Goal: Find specific page/section: Find specific page/section

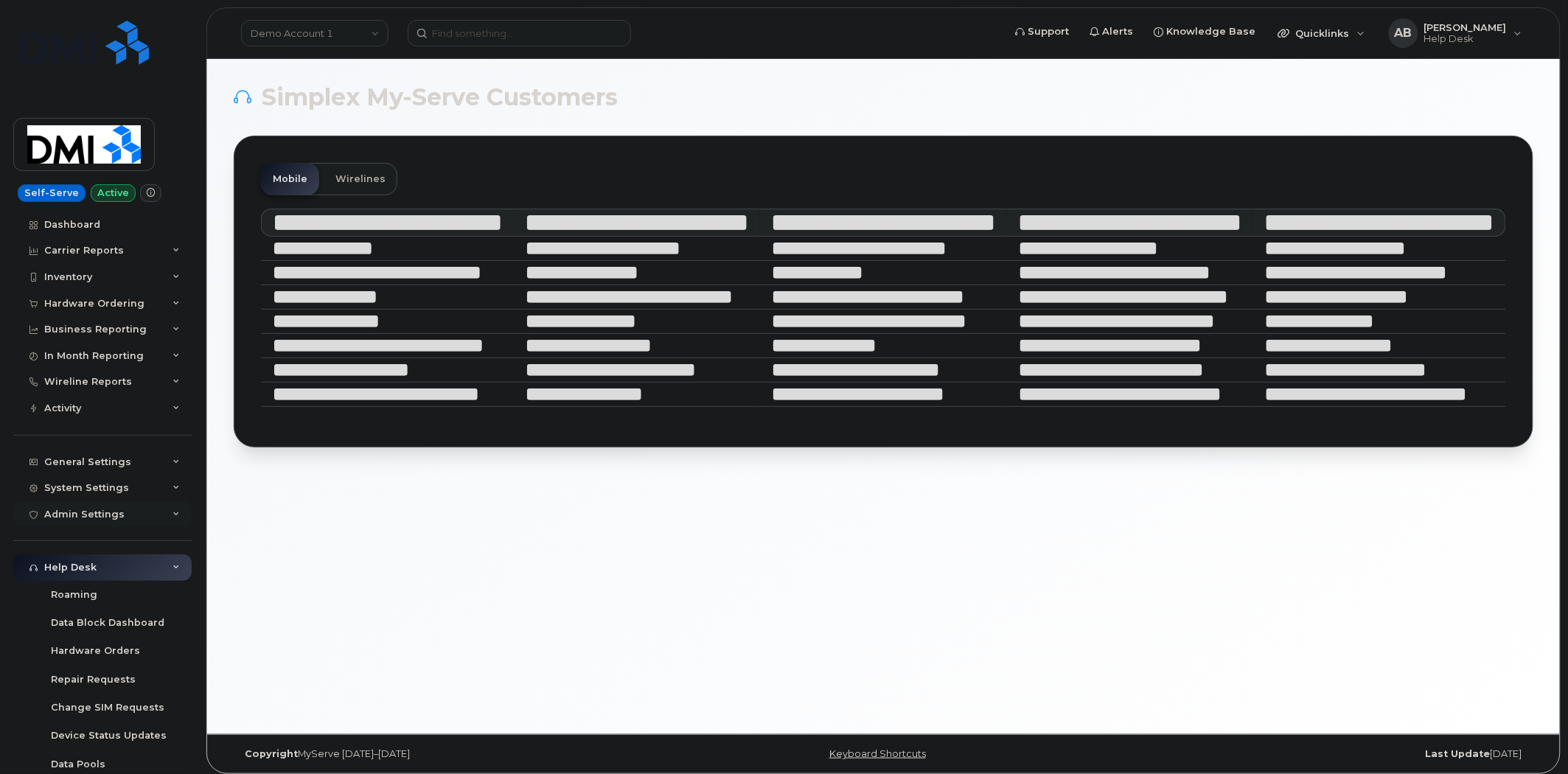
click at [172, 515] on icon at bounding box center [176, 514] width 8 height 8
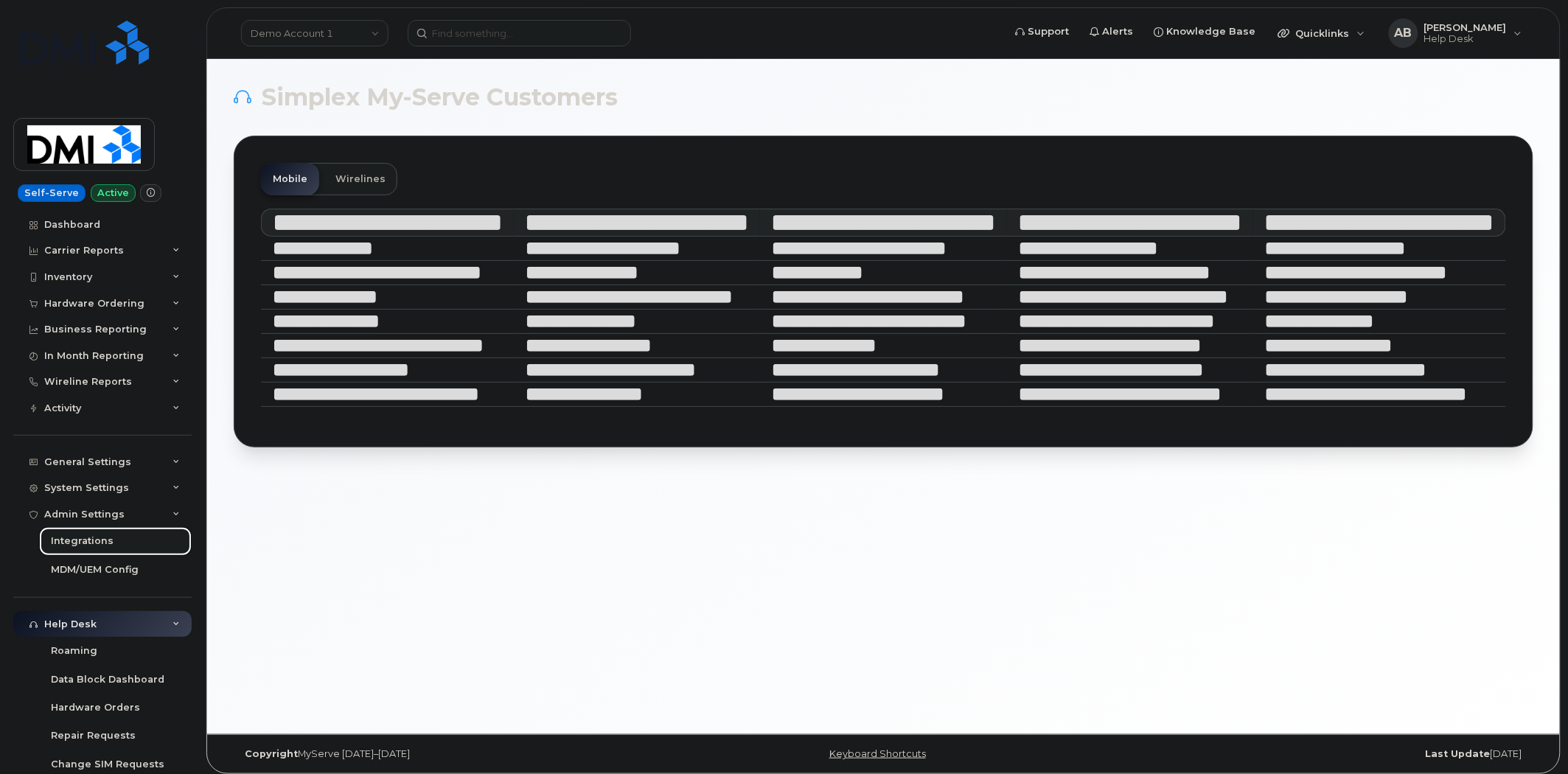
click at [89, 539] on div "Integrations" at bounding box center [82, 541] width 63 height 14
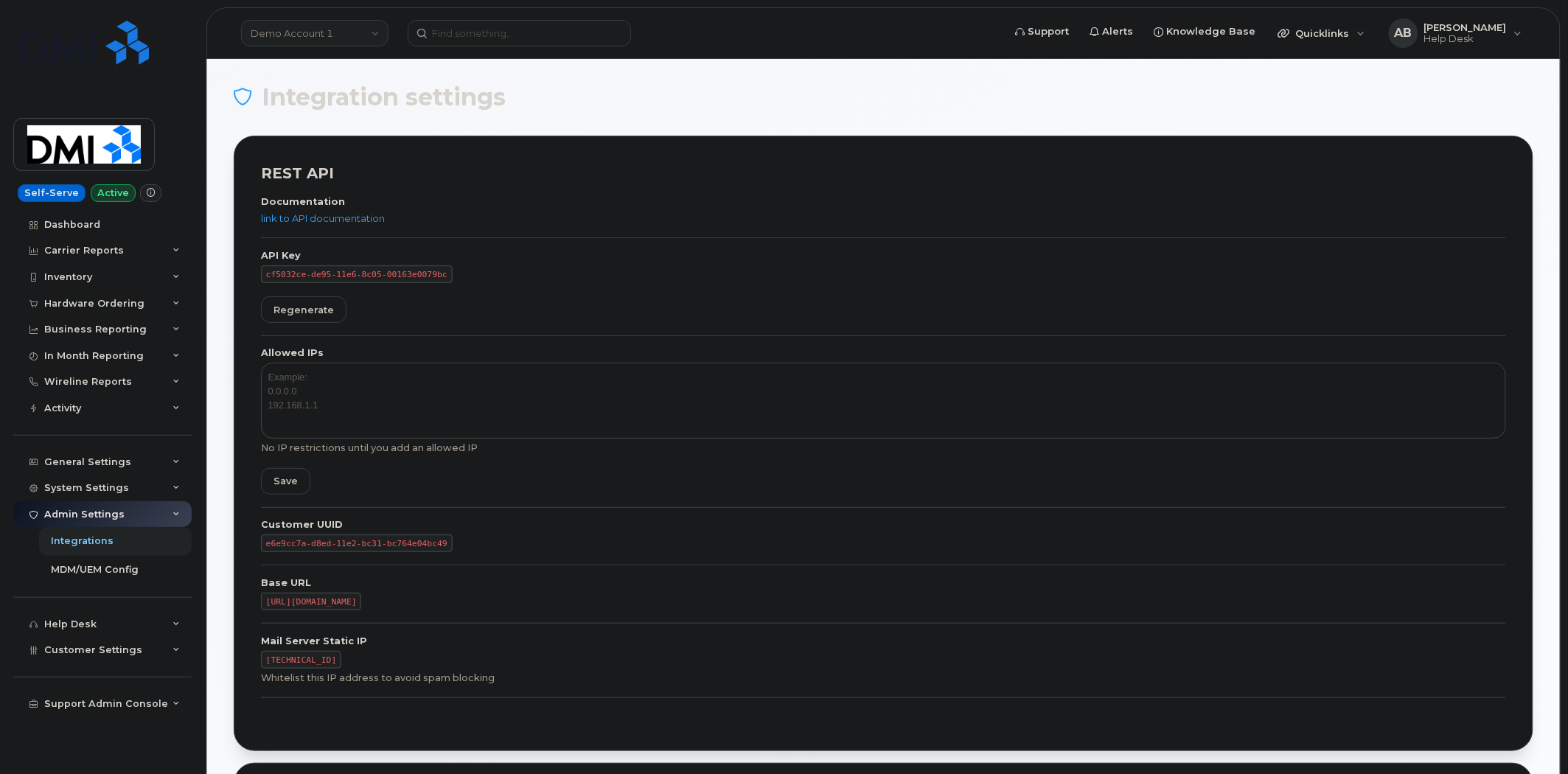
click at [363, 31] on link "Demo Account 1" at bounding box center [315, 32] width 148 height 26
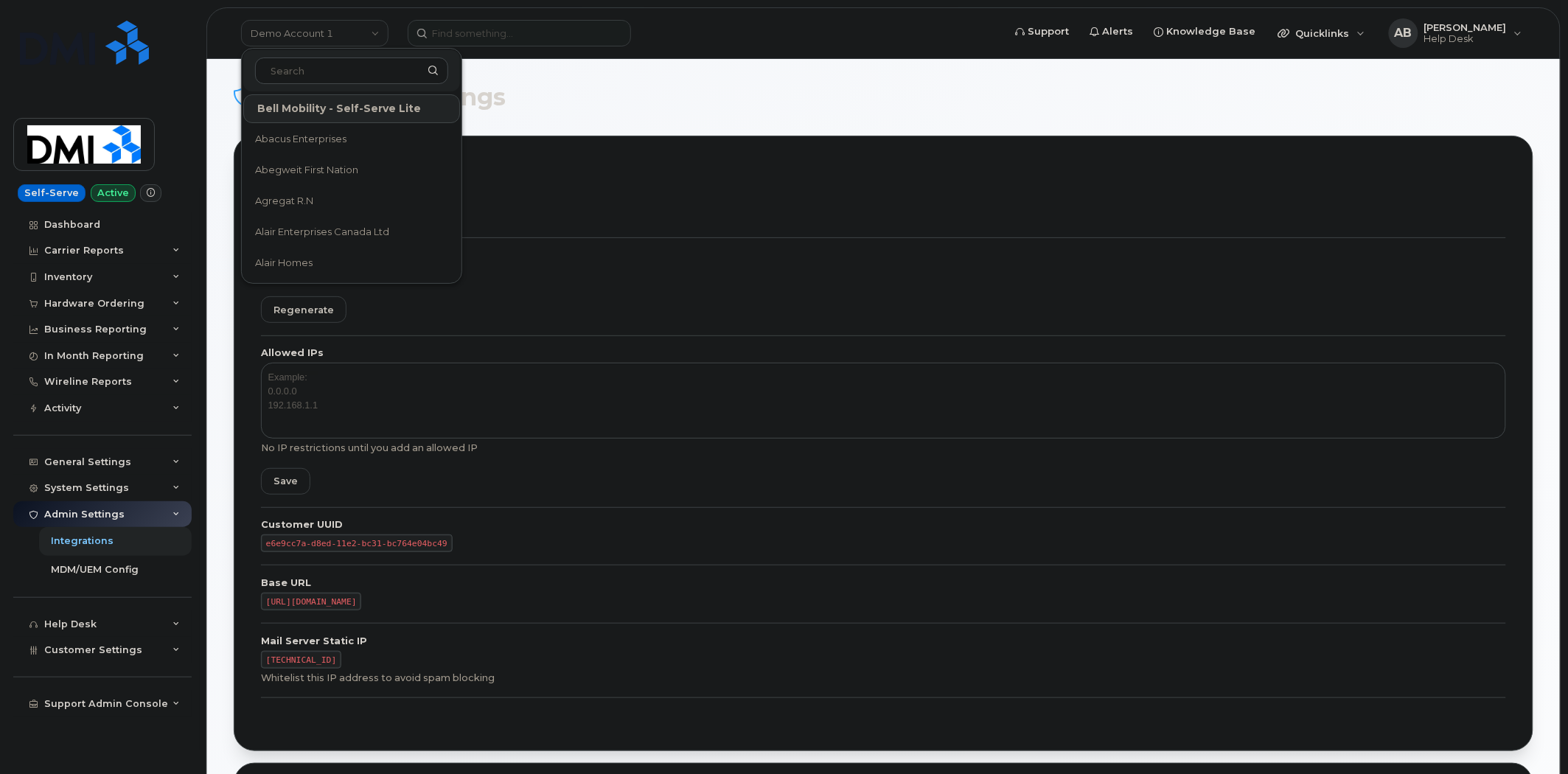
click at [347, 75] on input at bounding box center [351, 71] width 193 height 26
click at [348, 74] on input at bounding box center [351, 71] width 193 height 26
type input "bmw"
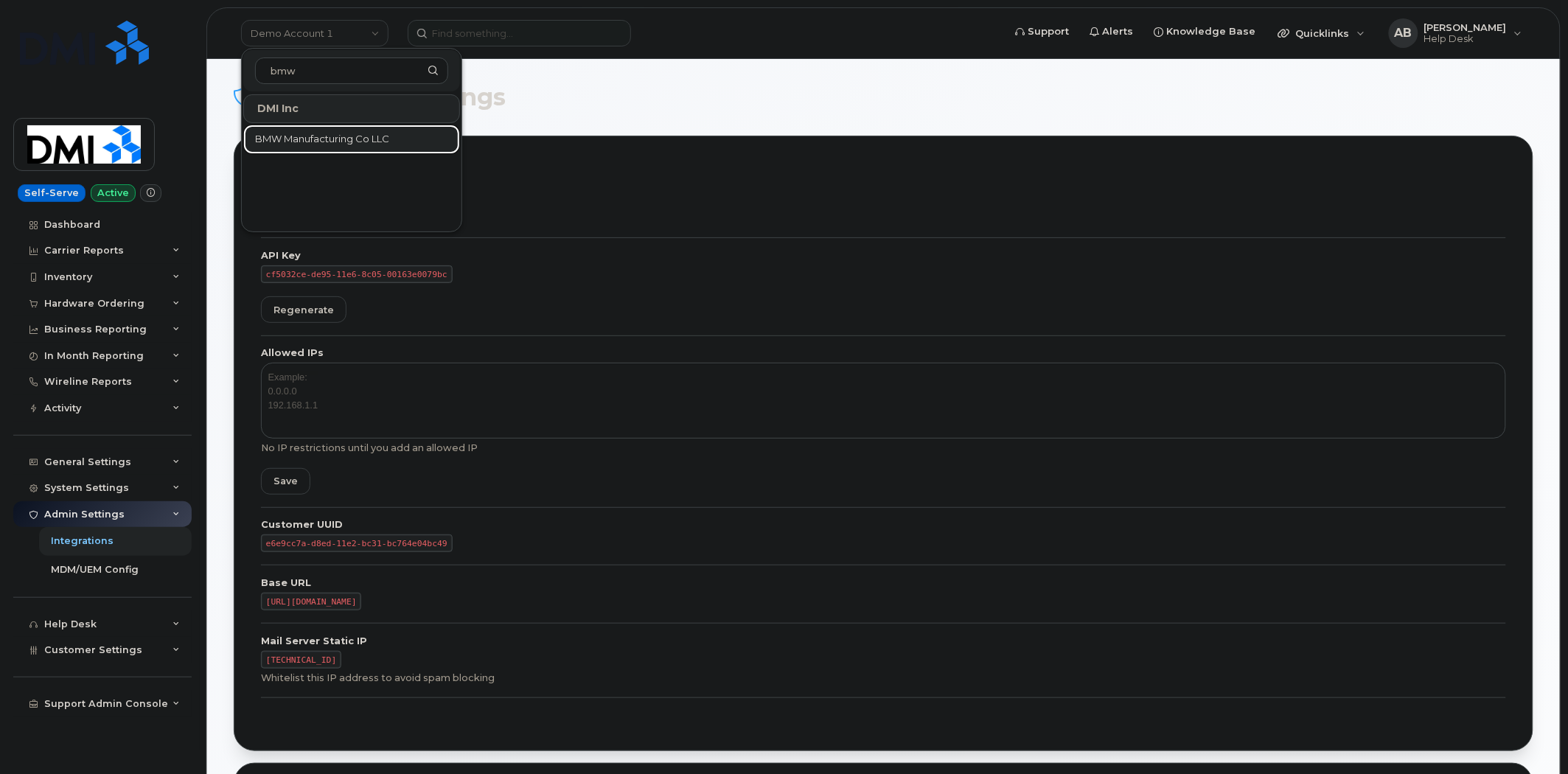
click at [364, 137] on span "BMW Manufacturing Co LLC" at bounding box center [322, 138] width 134 height 14
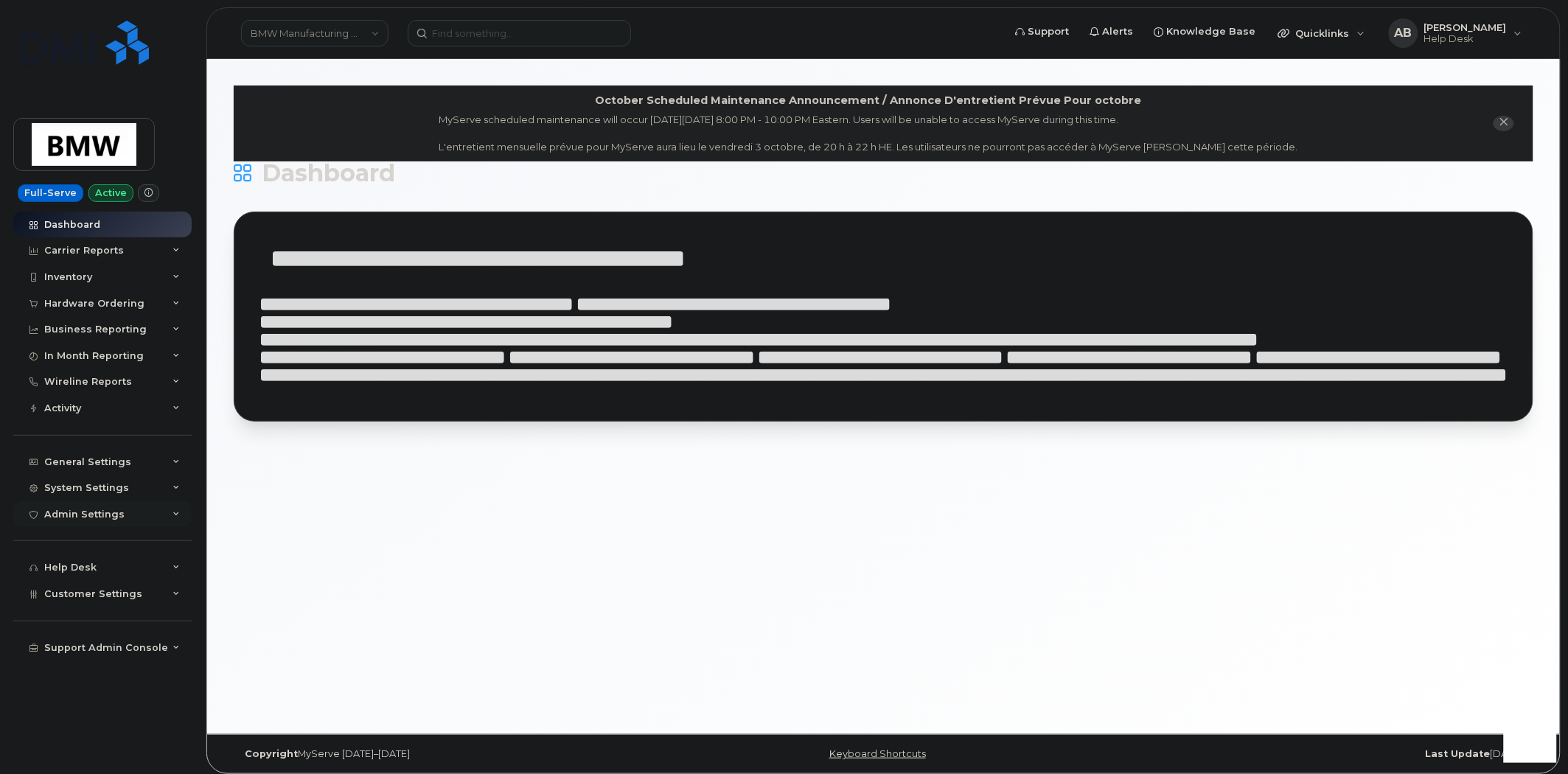
click at [173, 517] on icon at bounding box center [176, 514] width 8 height 8
click at [87, 540] on div "Integrations" at bounding box center [82, 541] width 63 height 14
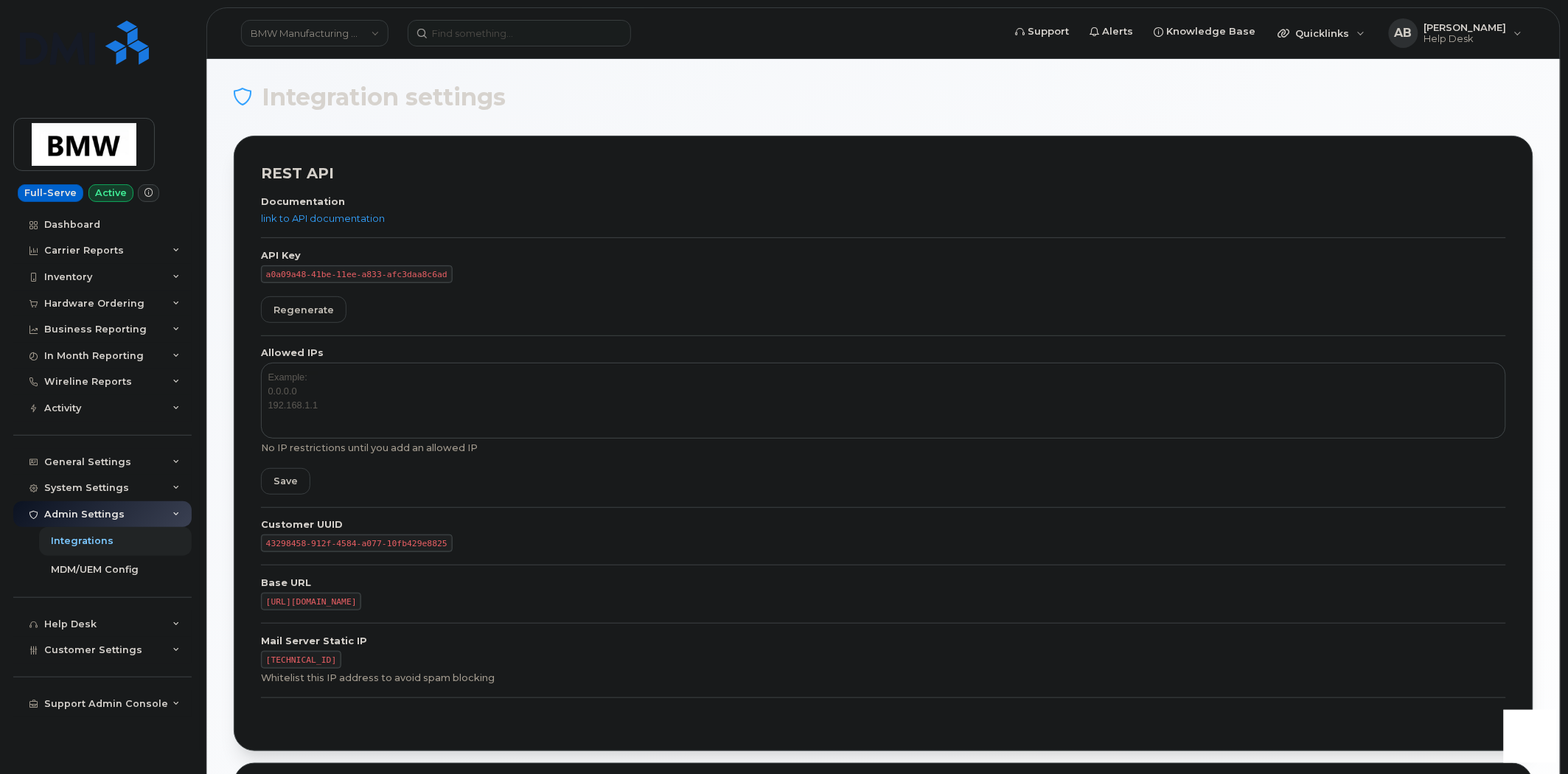
click at [359, 540] on code "43298458-912f-4584-a077-10fb429e8825" at bounding box center [357, 543] width 192 height 18
copy div "43298458-912f-4584-a077-10fb429e8825"
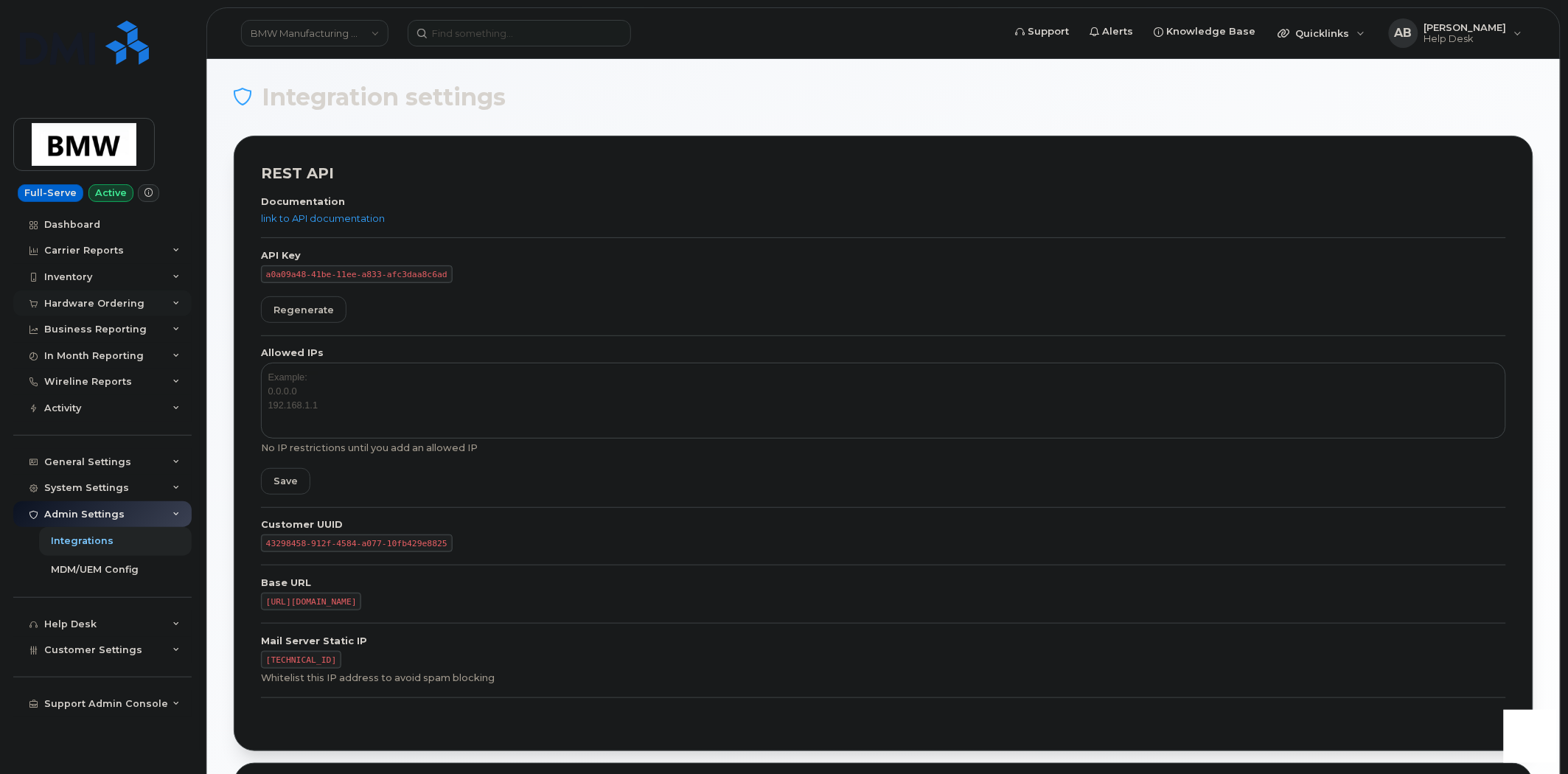
click at [175, 300] on icon at bounding box center [176, 303] width 8 height 8
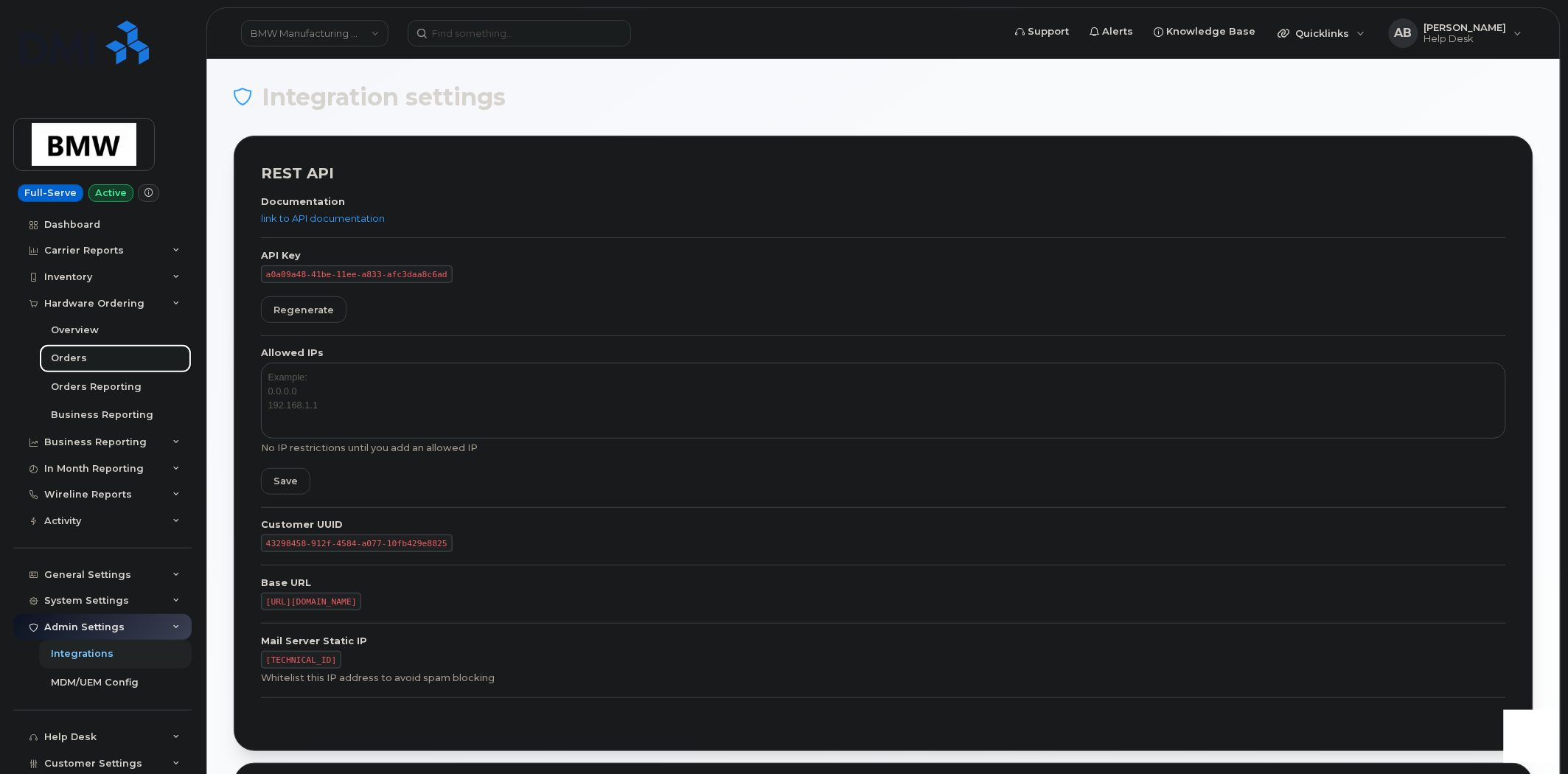
click at [79, 354] on div "Orders" at bounding box center [69, 359] width 37 height 14
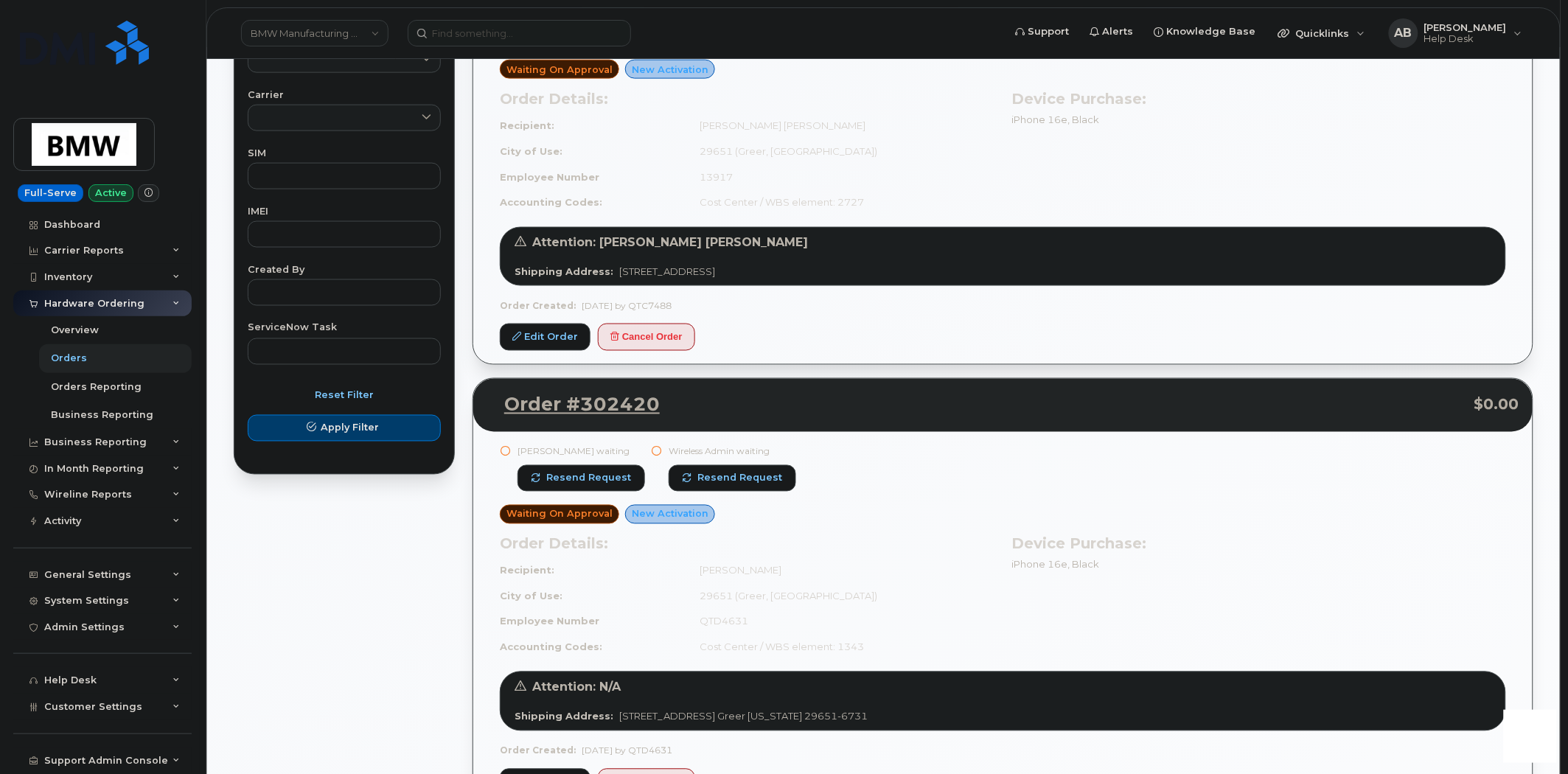
scroll to position [737, 0]
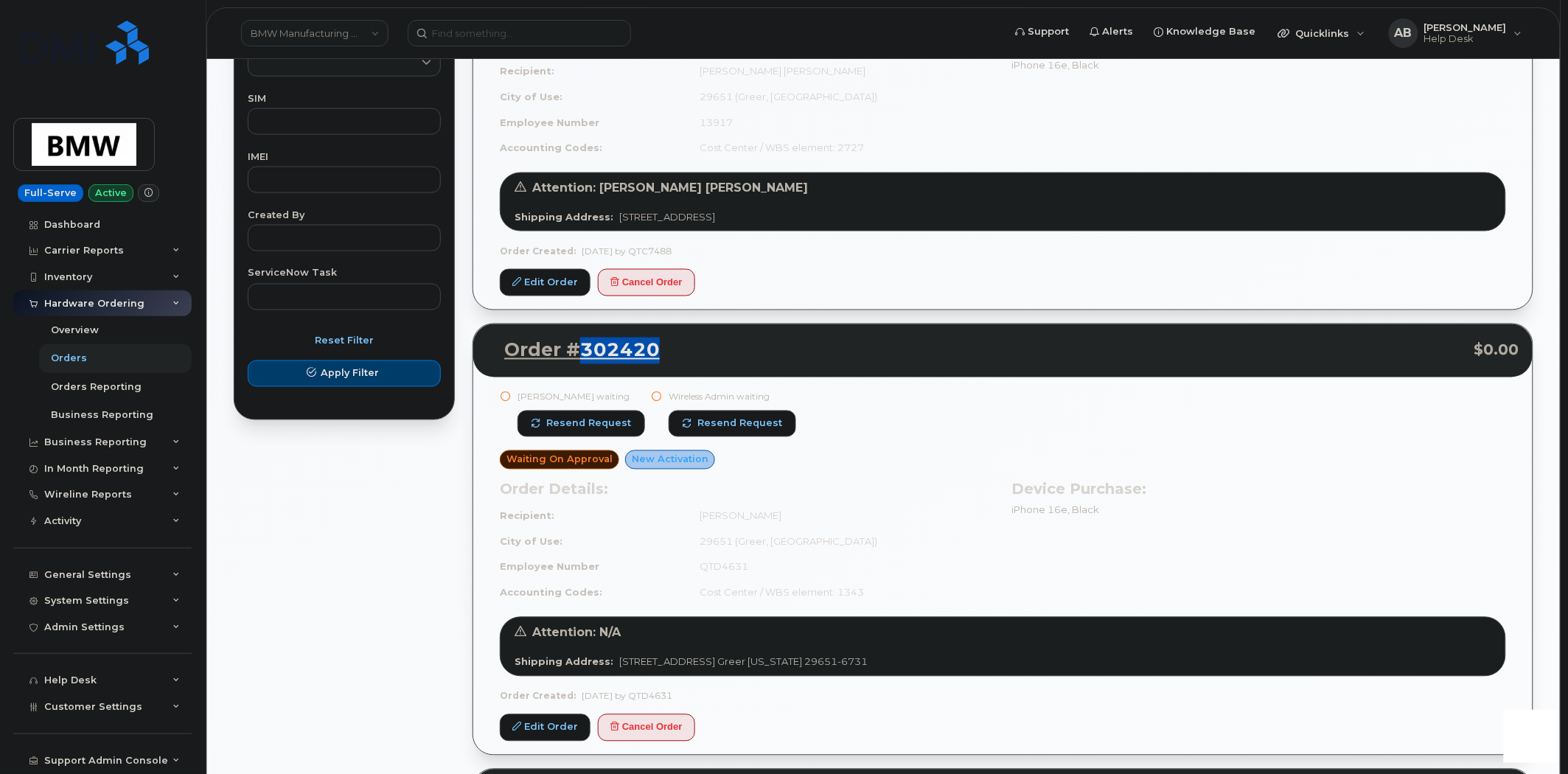
drag, startPoint x: 664, startPoint y: 356, endPoint x: 580, endPoint y: 363, distance: 84.3
click at [580, 363] on p "Order #302420 $0.00" at bounding box center [1003, 350] width 1033 height 26
copy link "302420"
click at [956, 423] on div "William Stanifer waiting Resend request Wireless Admin waiting Resend request" at bounding box center [1002, 421] width 1006 height 60
